Goal: Transaction & Acquisition: Download file/media

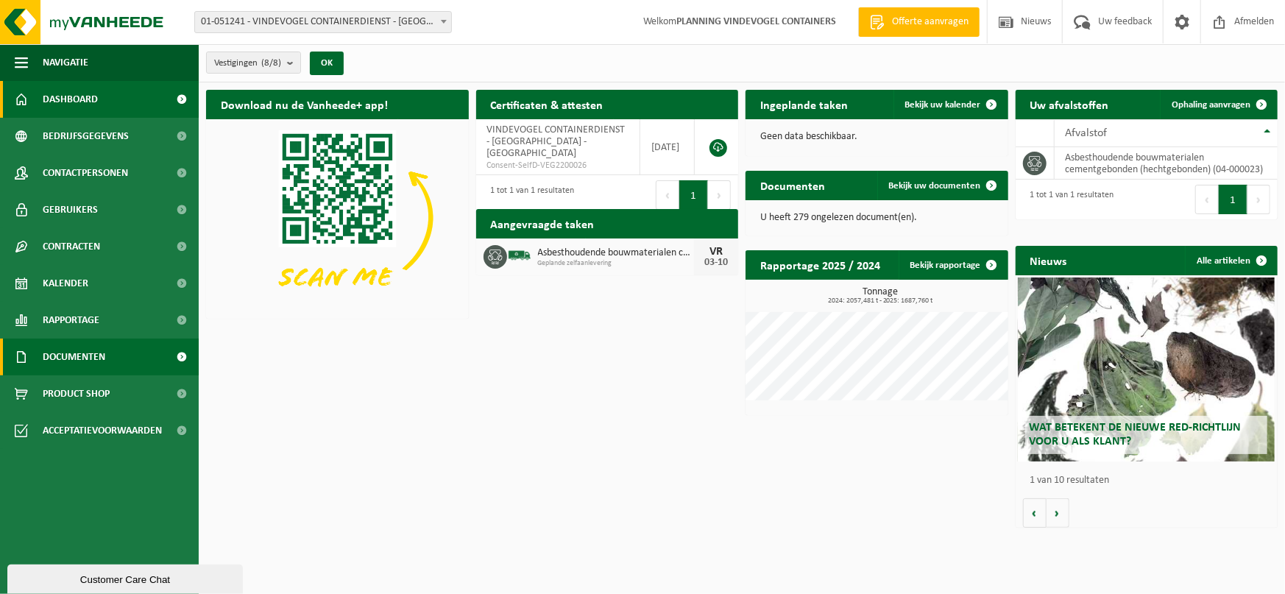
click at [92, 356] on span "Documenten" at bounding box center [74, 357] width 63 height 37
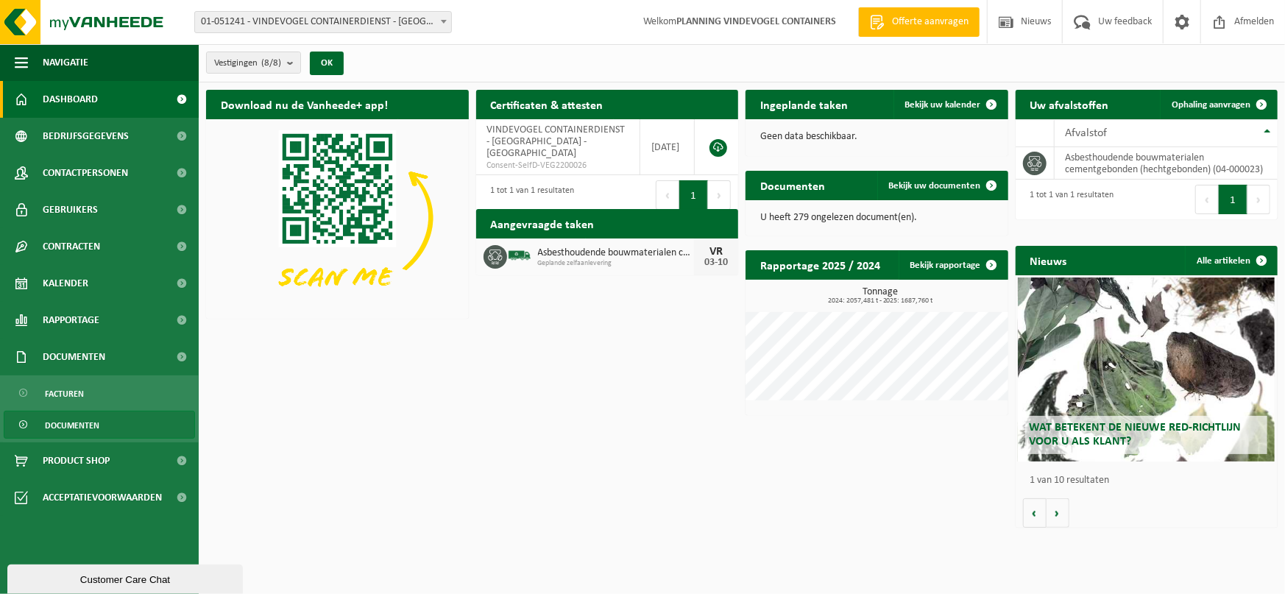
click at [80, 421] on span "Documenten" at bounding box center [72, 425] width 54 height 28
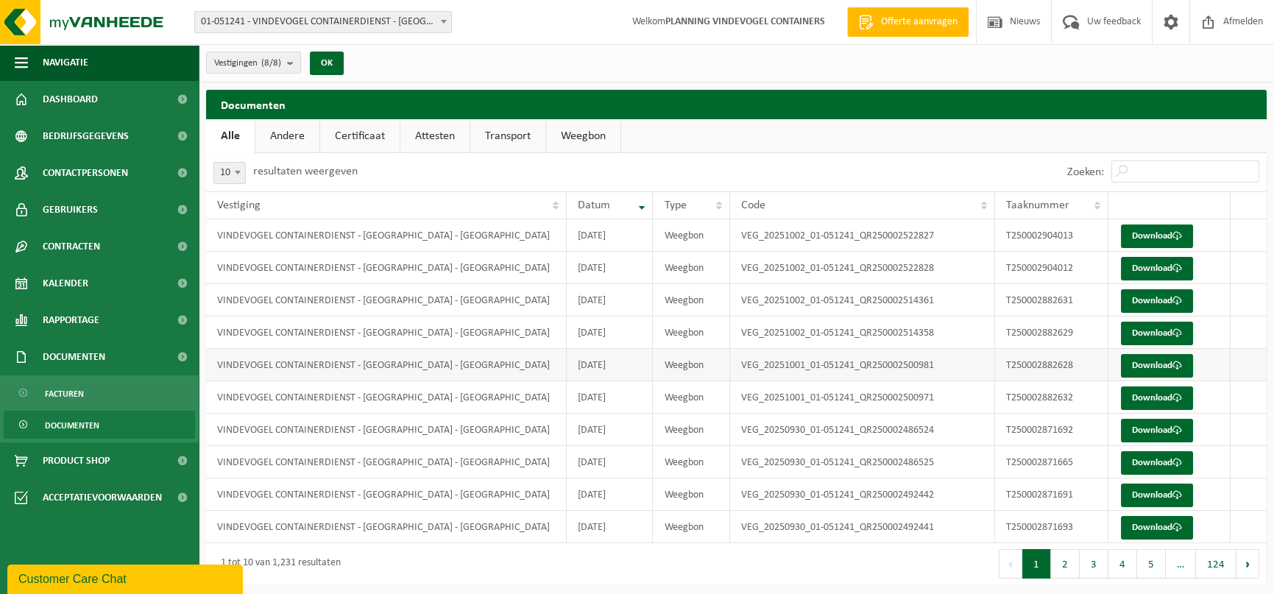
scroll to position [4, 0]
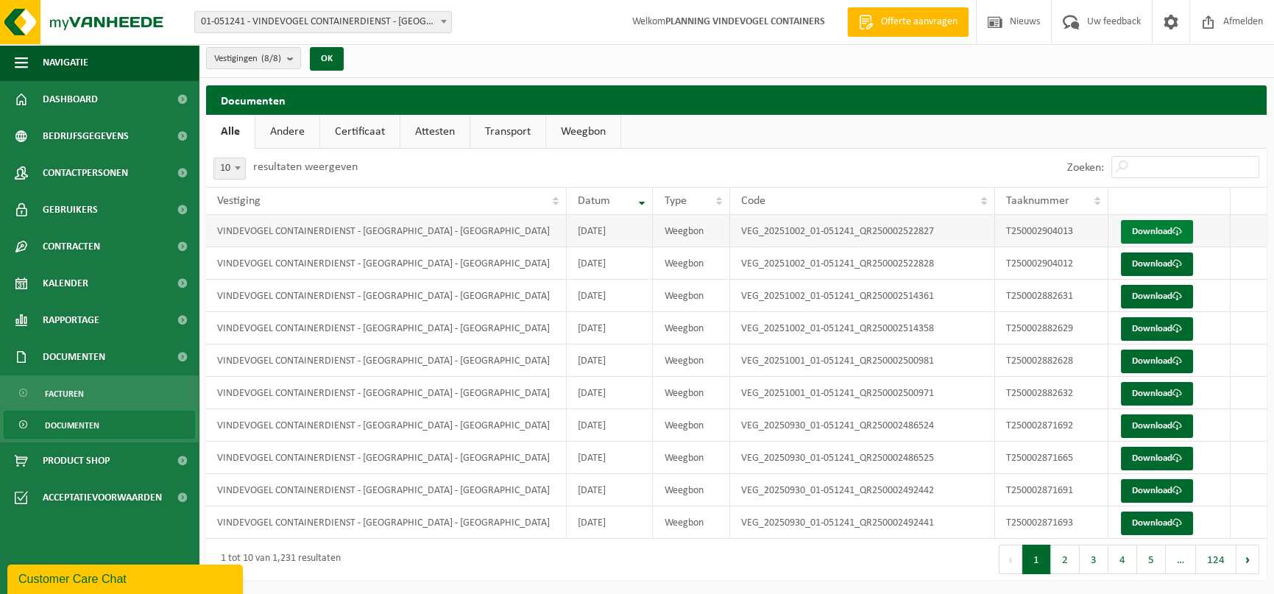
click at [1163, 230] on link "Download" at bounding box center [1157, 232] width 72 height 24
click at [1144, 265] on link "Download" at bounding box center [1157, 264] width 72 height 24
click at [1181, 296] on span at bounding box center [1178, 296] width 10 height 10
click at [1159, 299] on link "Download" at bounding box center [1157, 297] width 72 height 24
click at [1162, 296] on link "Download" at bounding box center [1157, 297] width 72 height 24
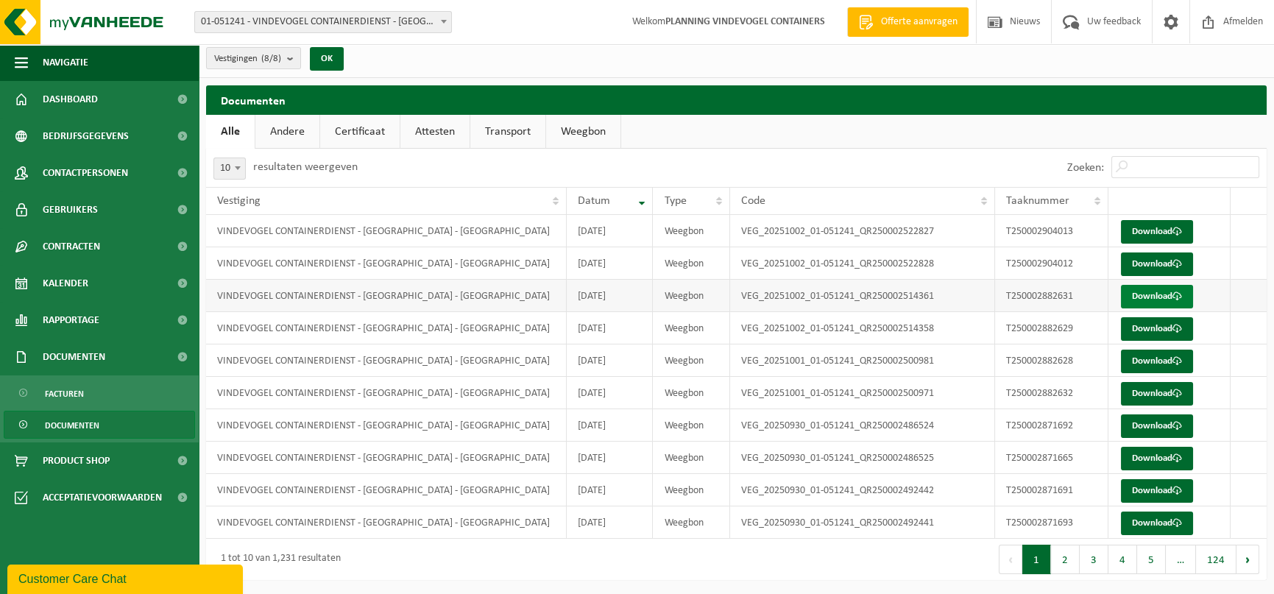
click at [1156, 295] on link "Download" at bounding box center [1157, 297] width 72 height 24
click at [1173, 328] on link "Download" at bounding box center [1157, 329] width 72 height 24
click at [1136, 325] on link "Download" at bounding box center [1157, 329] width 72 height 24
click at [1139, 326] on link "Download" at bounding box center [1157, 329] width 72 height 24
click at [1153, 362] on link "Download" at bounding box center [1157, 362] width 72 height 24
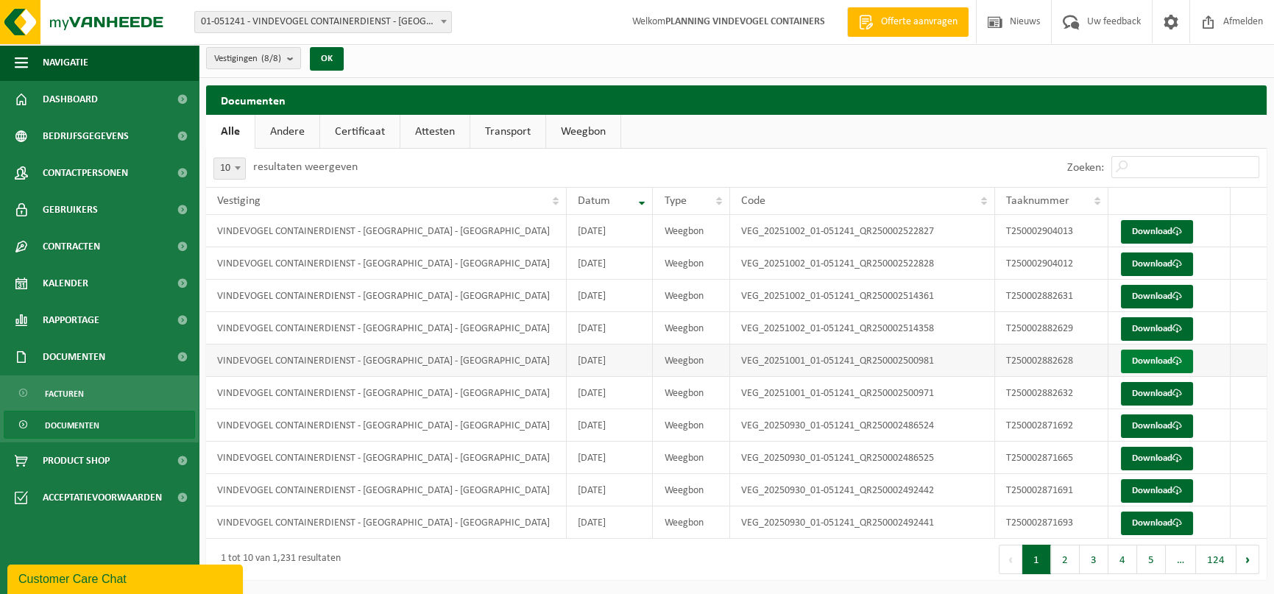
click at [1152, 360] on link "Download" at bounding box center [1157, 362] width 72 height 24
click at [1151, 363] on link "Download" at bounding box center [1157, 362] width 72 height 24
click at [1136, 395] on link "Download" at bounding box center [1157, 394] width 72 height 24
click at [1153, 419] on link "Download" at bounding box center [1157, 426] width 72 height 24
click at [1147, 474] on td "Download" at bounding box center [1169, 490] width 122 height 32
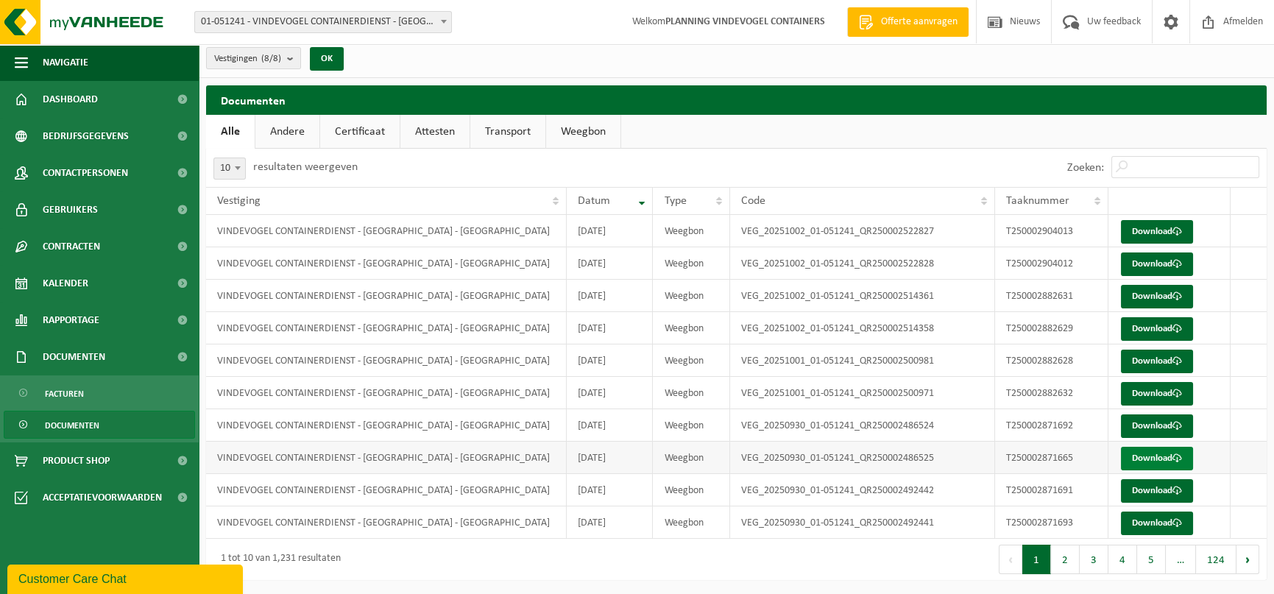
click at [1140, 457] on link "Download" at bounding box center [1157, 459] width 72 height 24
click at [1139, 457] on link "Download" at bounding box center [1157, 459] width 72 height 24
click at [1173, 495] on link "Download" at bounding box center [1157, 491] width 72 height 24
click at [1135, 484] on link "Download" at bounding box center [1157, 491] width 72 height 24
click at [1163, 516] on link "Download" at bounding box center [1157, 524] width 72 height 24
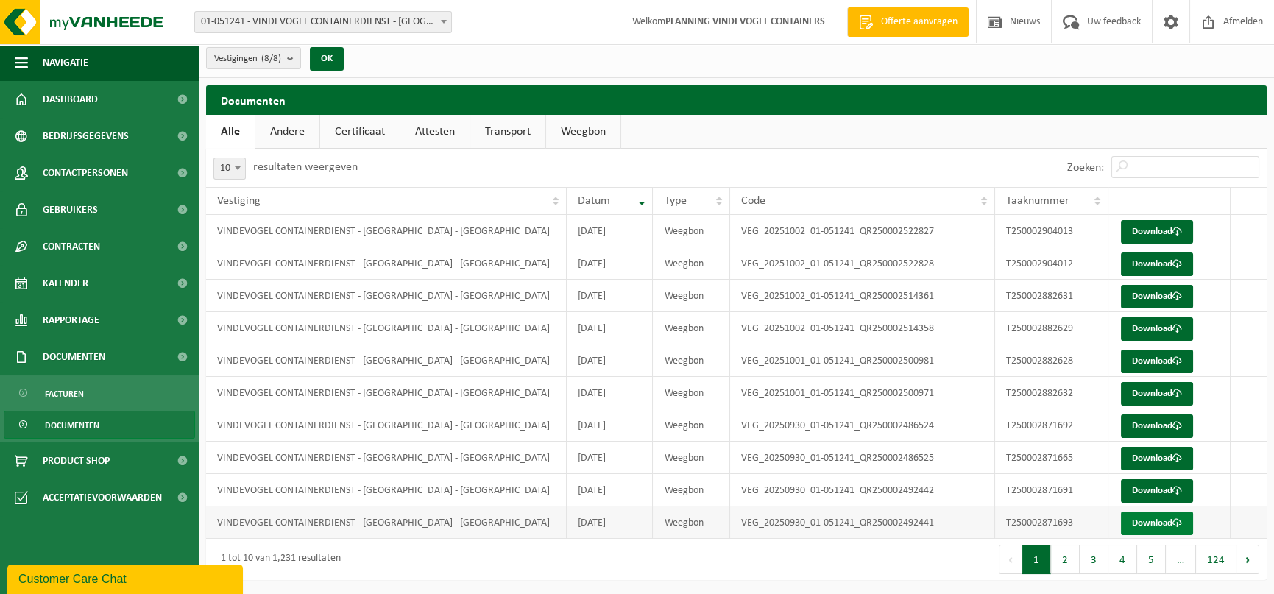
click at [1163, 522] on link "Download" at bounding box center [1157, 524] width 72 height 24
click at [1169, 522] on link "Download" at bounding box center [1157, 524] width 72 height 24
click at [1071, 562] on button "2" at bounding box center [1065, 559] width 29 height 29
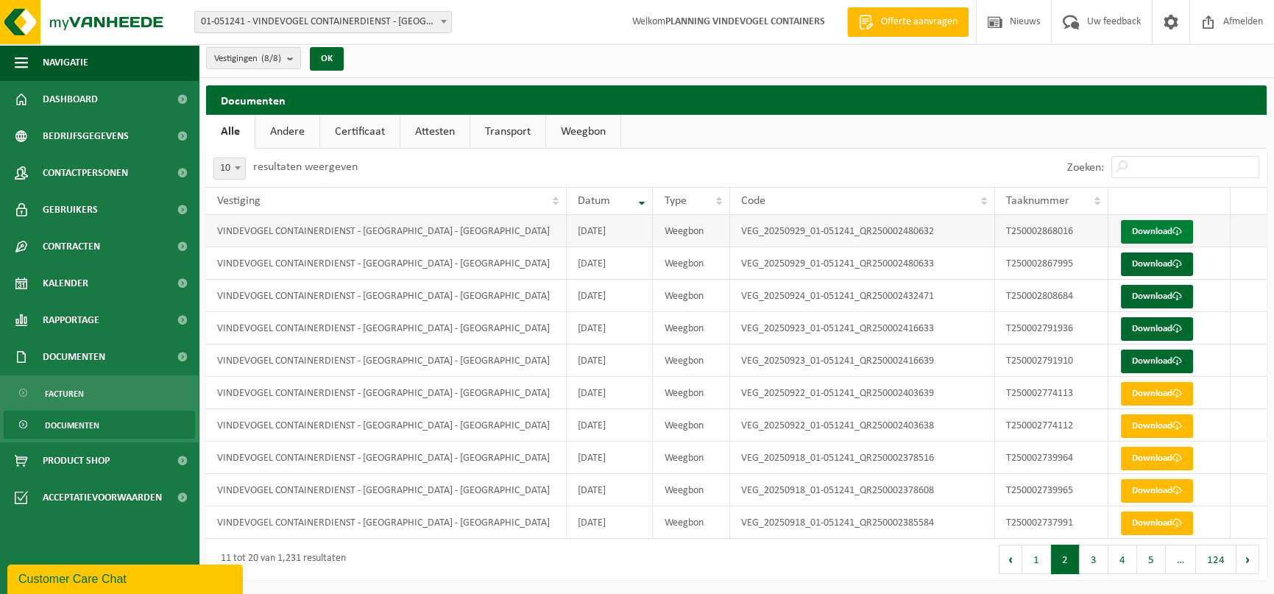
click at [1139, 230] on link "Download" at bounding box center [1157, 232] width 72 height 24
click at [1129, 265] on link "Download" at bounding box center [1157, 264] width 72 height 24
click at [1142, 263] on link "Download" at bounding box center [1157, 264] width 72 height 24
click at [1160, 266] on link "Download" at bounding box center [1157, 264] width 72 height 24
click at [1145, 272] on link "Download" at bounding box center [1157, 264] width 72 height 24
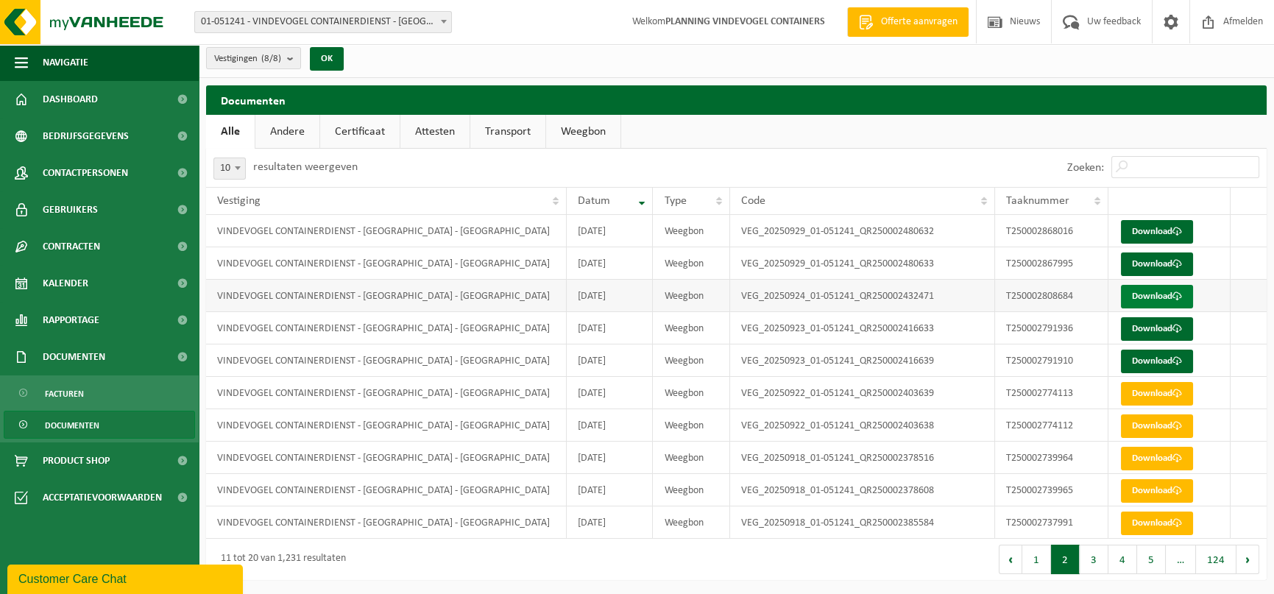
click at [1147, 294] on link "Download" at bounding box center [1157, 297] width 72 height 24
click at [1159, 304] on link "Download" at bounding box center [1157, 297] width 72 height 24
click at [1159, 300] on link "Download" at bounding box center [1157, 297] width 72 height 24
click at [1140, 324] on link "Download" at bounding box center [1157, 329] width 72 height 24
click at [1149, 326] on link "Download" at bounding box center [1157, 329] width 72 height 24
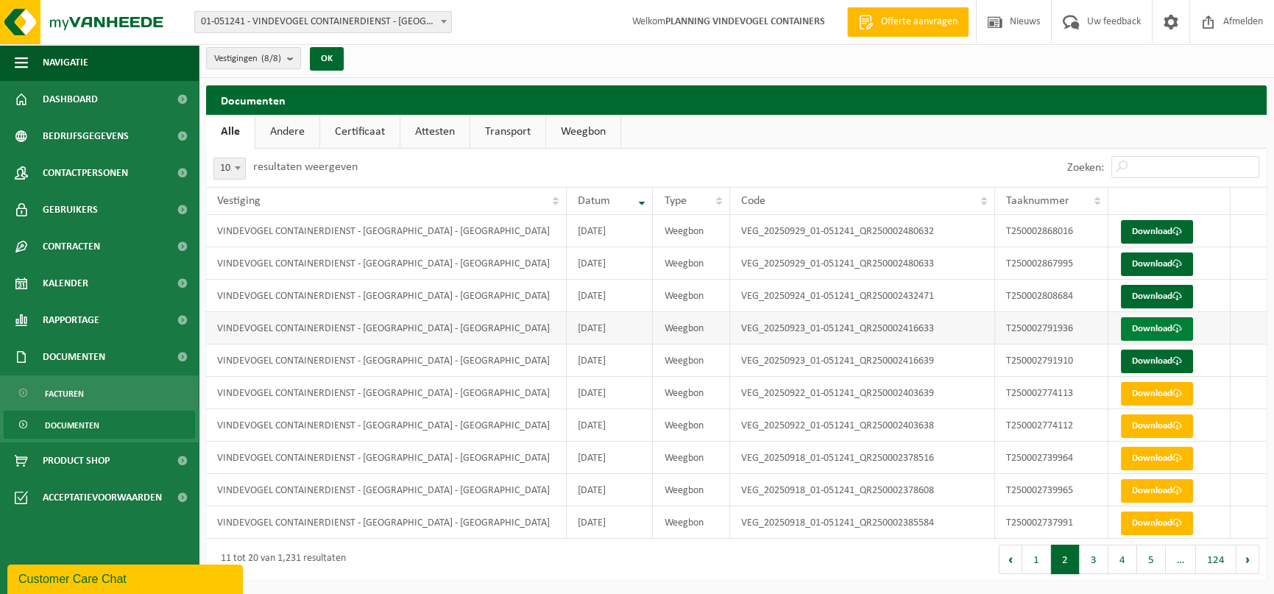
click at [1149, 326] on link "Download" at bounding box center [1157, 329] width 72 height 24
click at [1182, 363] on span at bounding box center [1178, 361] width 10 height 10
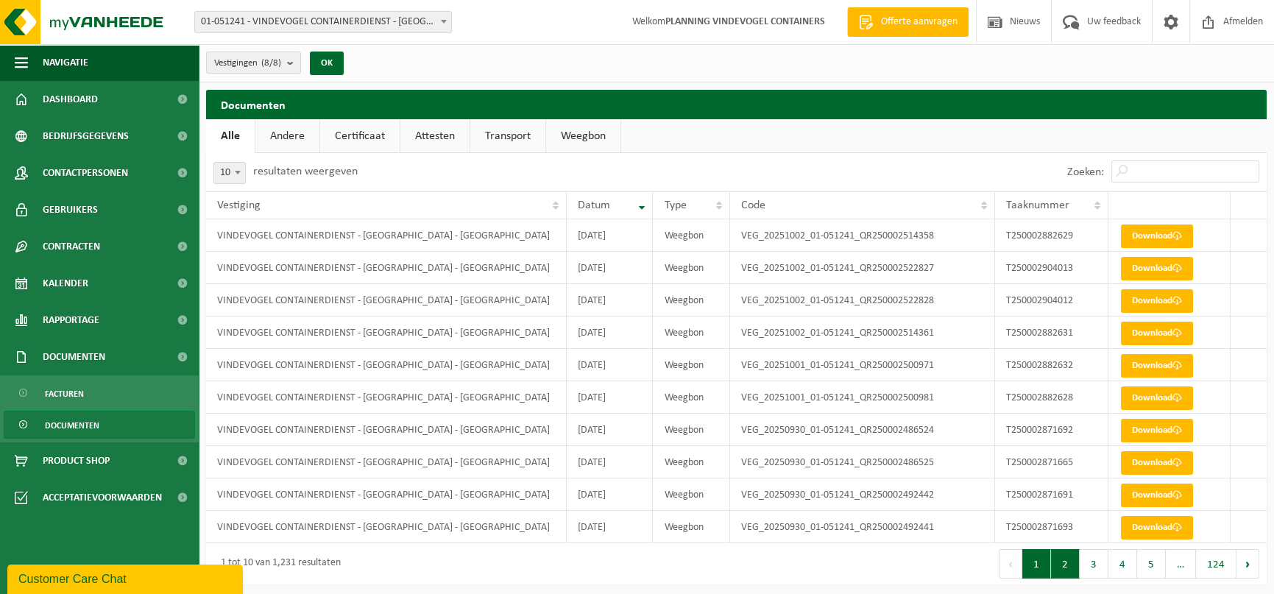
click at [1061, 567] on button "2" at bounding box center [1065, 563] width 29 height 29
click at [1044, 566] on button "1" at bounding box center [1036, 563] width 29 height 29
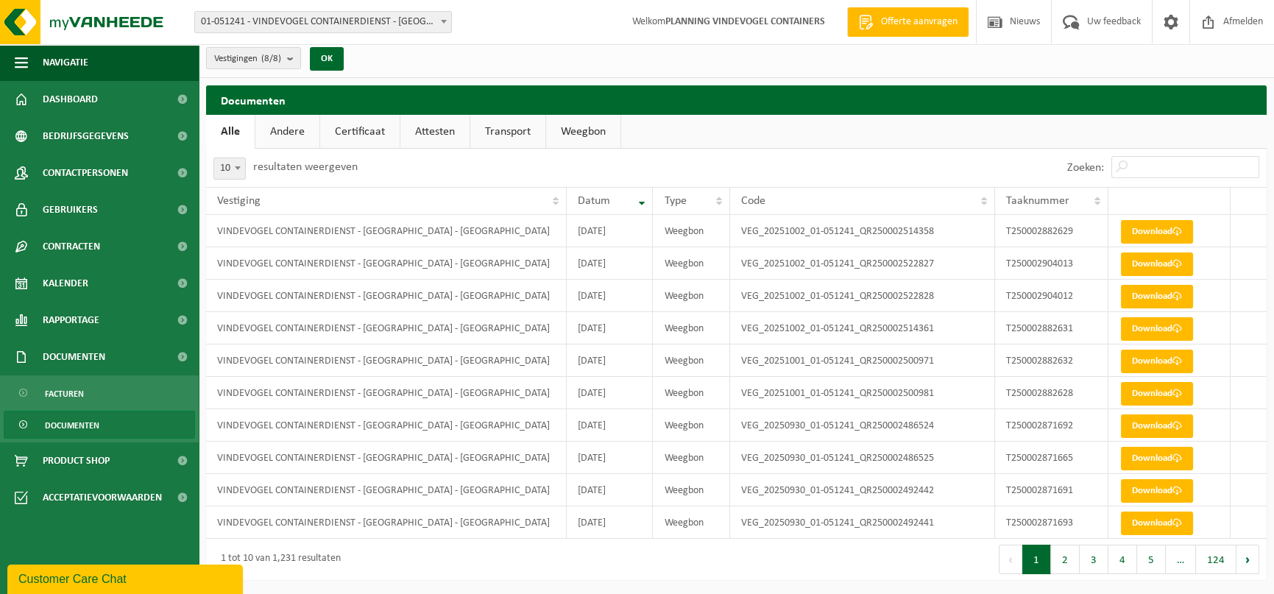
click at [1051, 556] on button "1" at bounding box center [1036, 559] width 29 height 29
click at [1059, 555] on button "2" at bounding box center [1065, 559] width 29 height 29
